Goal: Information Seeking & Learning: Get advice/opinions

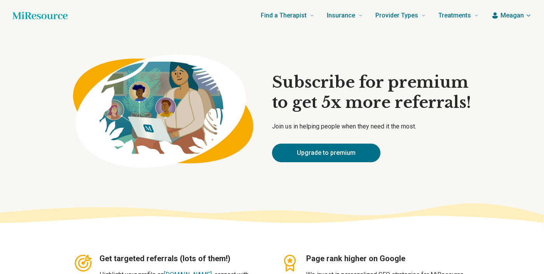
click at [513, 15] on span "Meagan" at bounding box center [511, 15] width 23 height 9
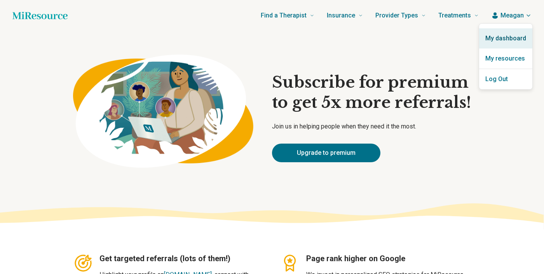
click at [506, 42] on link "My dashboard" at bounding box center [505, 38] width 53 height 20
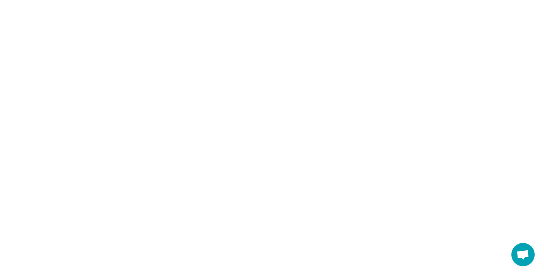
scroll to position [322, 0]
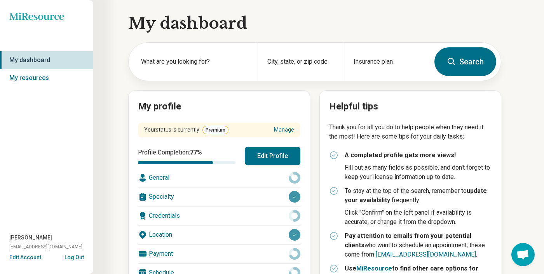
click at [209, 132] on span "Premium" at bounding box center [215, 130] width 26 height 9
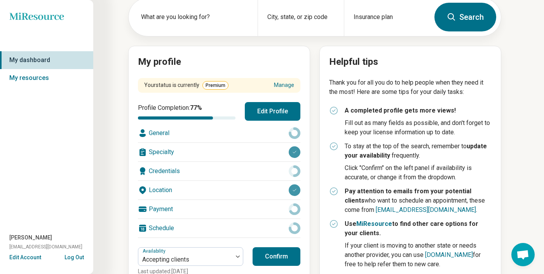
scroll to position [47, 0]
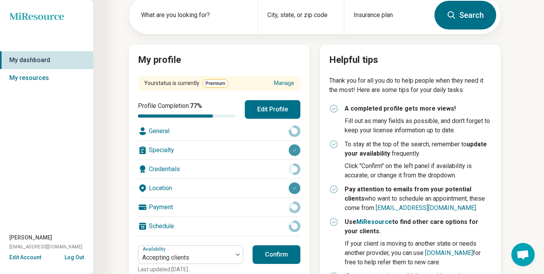
click at [245, 129] on div "General" at bounding box center [219, 131] width 162 height 19
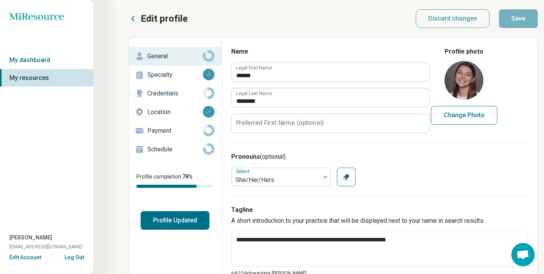
click at [175, 95] on p "Credentials" at bounding box center [175, 93] width 56 height 9
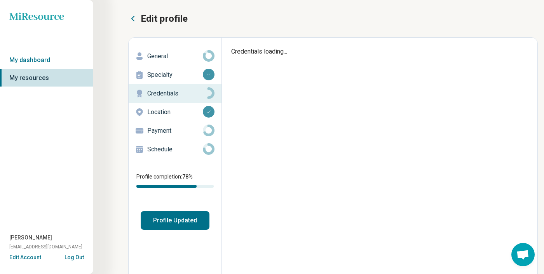
type textarea "*"
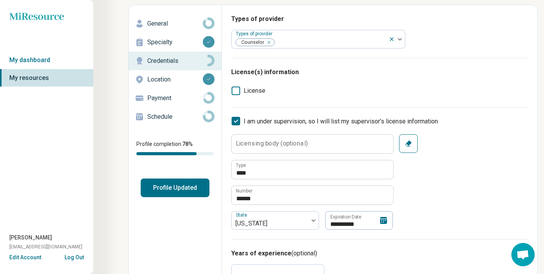
scroll to position [31, 0]
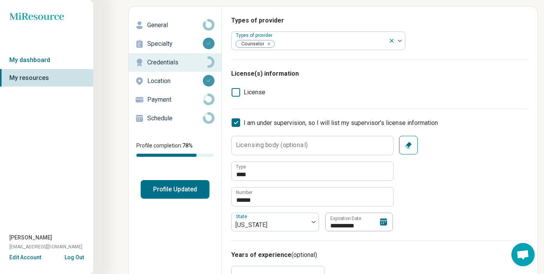
click at [164, 102] on p "Payment" at bounding box center [175, 99] width 56 height 9
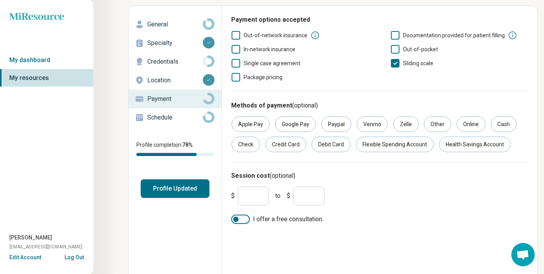
scroll to position [43, 0]
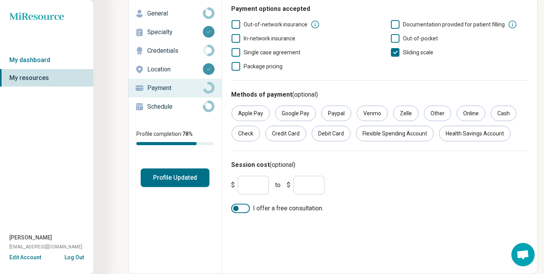
click at [260, 183] on input "*" at bounding box center [253, 185] width 31 height 19
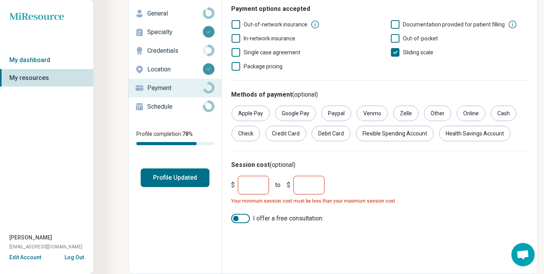
type input "**"
click at [315, 184] on input "*" at bounding box center [308, 185] width 31 height 19
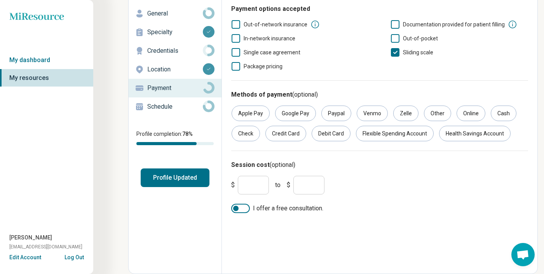
type input "**"
click at [313, 253] on div "Edit profile General Specialty Credentials Location Payment Schedule Profile co…" at bounding box center [332, 135] width 409 height 280
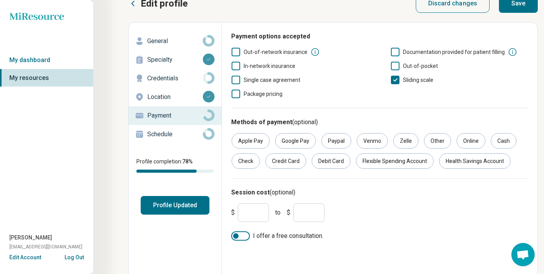
scroll to position [0, 0]
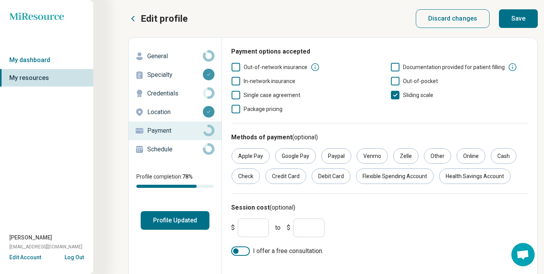
click at [515, 25] on button "Save" at bounding box center [518, 18] width 39 height 19
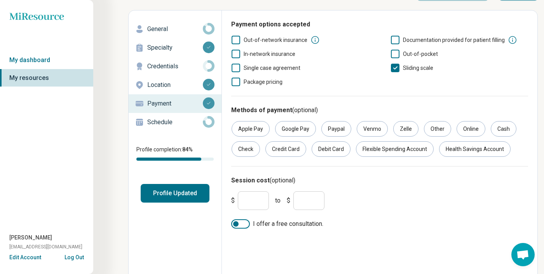
scroll to position [33, 0]
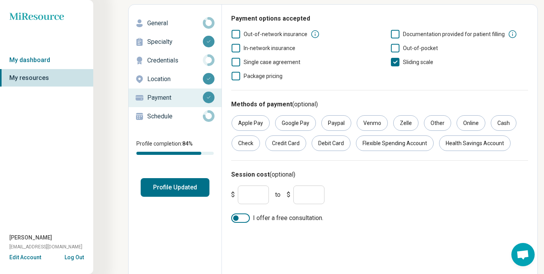
click at [173, 192] on button "Profile Updated" at bounding box center [175, 187] width 69 height 19
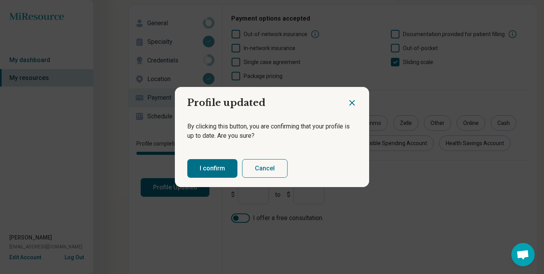
click at [203, 170] on button "I confirm" at bounding box center [212, 168] width 50 height 19
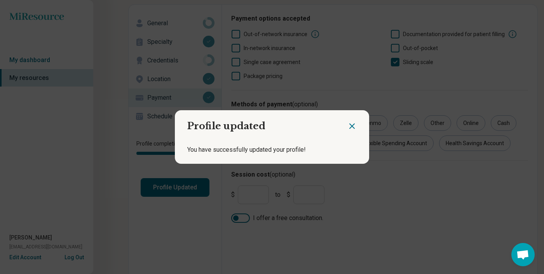
click at [355, 122] on icon "Close dialog" at bounding box center [351, 126] width 9 height 9
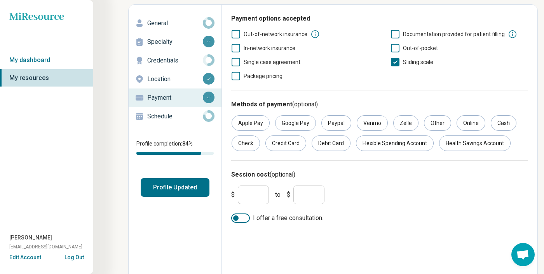
click at [174, 118] on p "Schedule" at bounding box center [175, 116] width 56 height 9
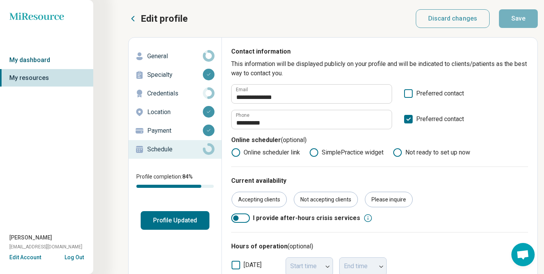
click at [58, 62] on link "My dashboard" at bounding box center [46, 60] width 93 height 18
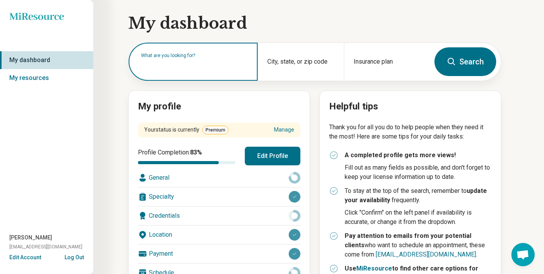
click at [203, 67] on input "text" at bounding box center [194, 65] width 107 height 9
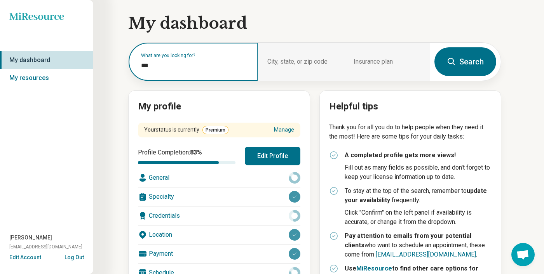
type input "****"
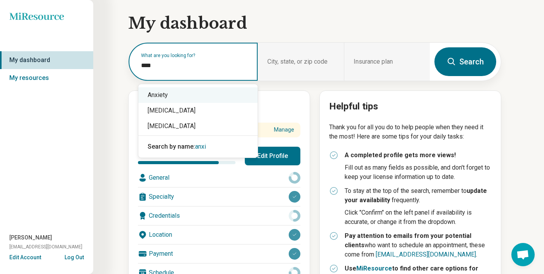
click at [198, 94] on div "Anxiety" at bounding box center [197, 95] width 119 height 16
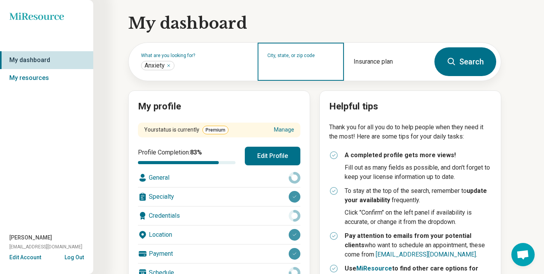
click at [289, 68] on input "City, state, or zip code" at bounding box center [300, 66] width 67 height 9
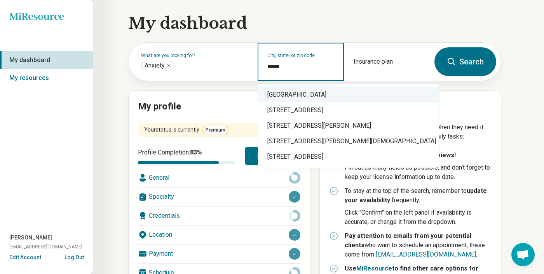
click at [294, 92] on div "[GEOGRAPHIC_DATA]" at bounding box center [348, 95] width 181 height 16
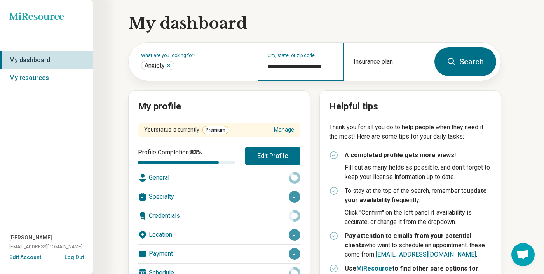
type input "**********"
click at [475, 64] on button "Search" at bounding box center [465, 61] width 62 height 29
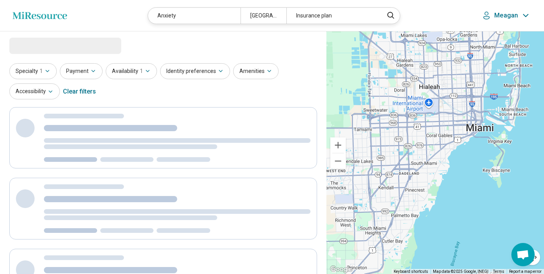
select select "***"
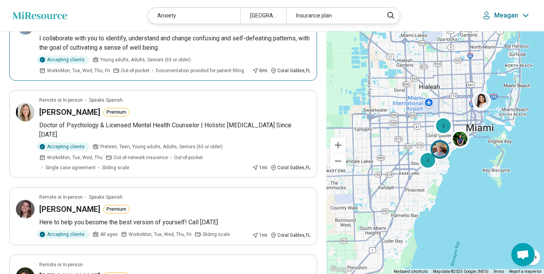
scroll to position [102, 0]
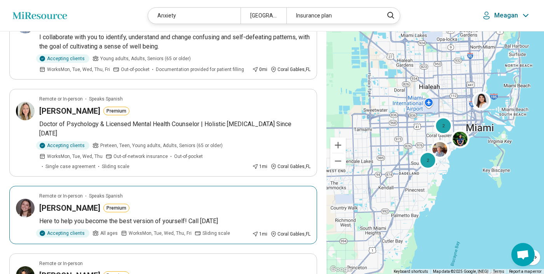
click at [181, 203] on div "[PERSON_NAME] Premium" at bounding box center [174, 208] width 271 height 11
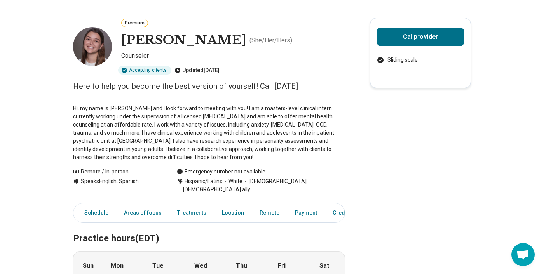
scroll to position [322, 0]
click at [290, 205] on link "Payment" at bounding box center [305, 213] width 31 height 16
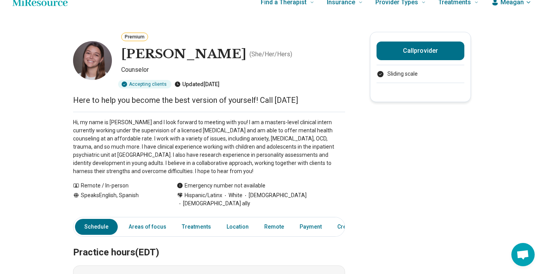
scroll to position [0, 0]
